Goal: Browse casually: Explore the website without a specific task or goal

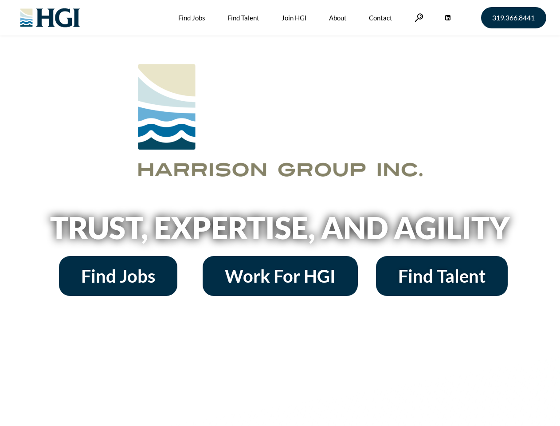
click at [280, 213] on h2 "Trust, Expertise, and Agility" at bounding box center [281, 228] width 506 height 30
click at [418, 17] on link at bounding box center [419, 17] width 9 height 8
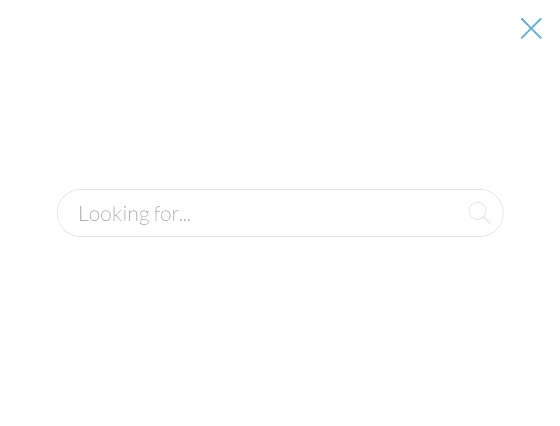
click at [280, 231] on h2 "Trust, Expertise, and Agility" at bounding box center [281, 228] width 506 height 30
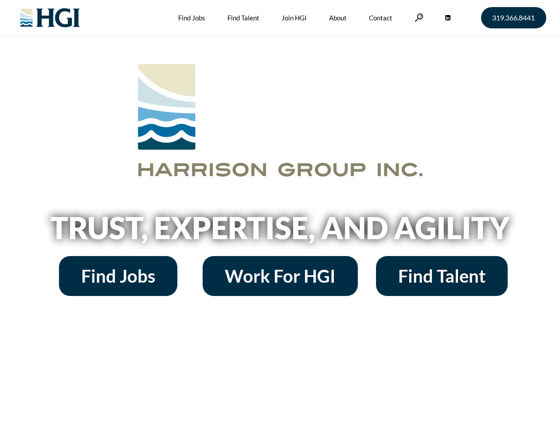
click at [280, 213] on h2 "Trust, Expertise, and Agility" at bounding box center [281, 228] width 506 height 30
click at [418, 17] on link at bounding box center [419, 17] width 9 height 8
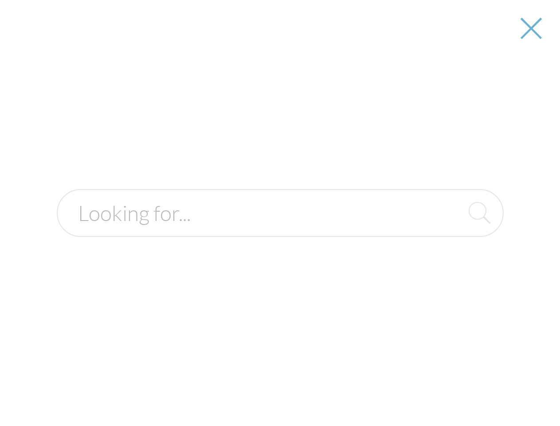
click at [280, 231] on h2 "Trust, Expertise, and Agility" at bounding box center [281, 228] width 506 height 30
